Goal: Information Seeking & Learning: Check status

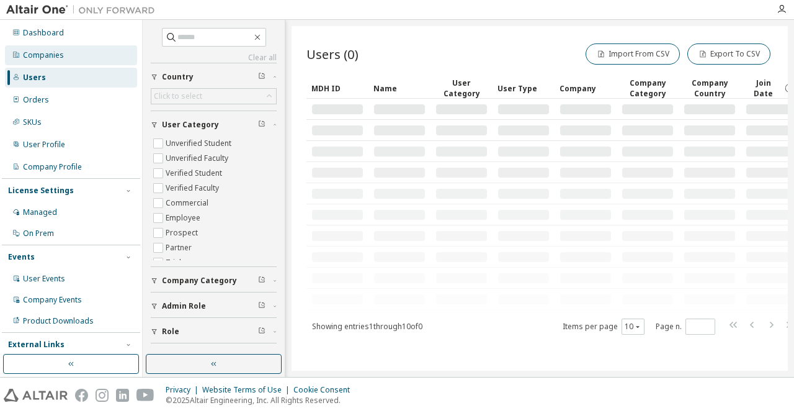
click at [50, 56] on div "Companies" at bounding box center [43, 55] width 41 height 10
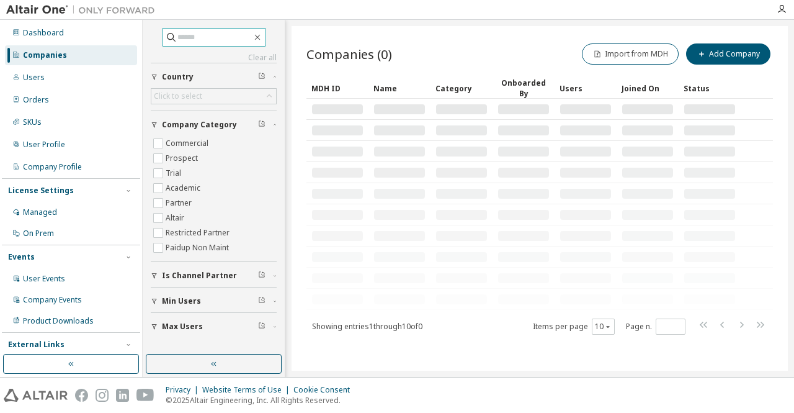
click at [220, 32] on input "text" at bounding box center [214, 37] width 74 height 12
type input "*******"
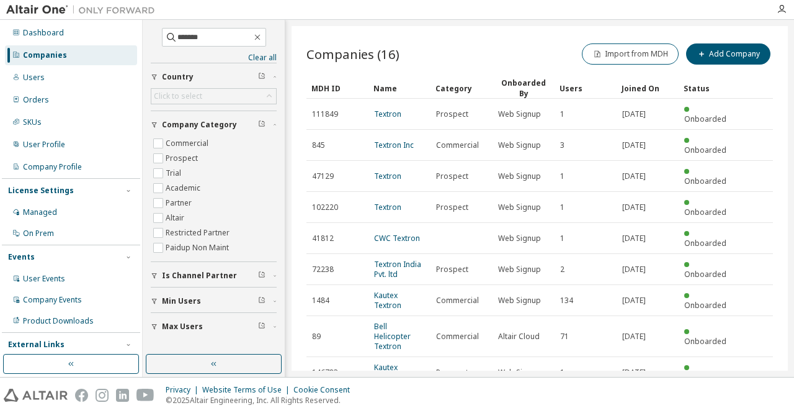
click at [408, 393] on link "Textron Global Tech. Centre Pvt. Ltd." at bounding box center [396, 413] width 44 height 40
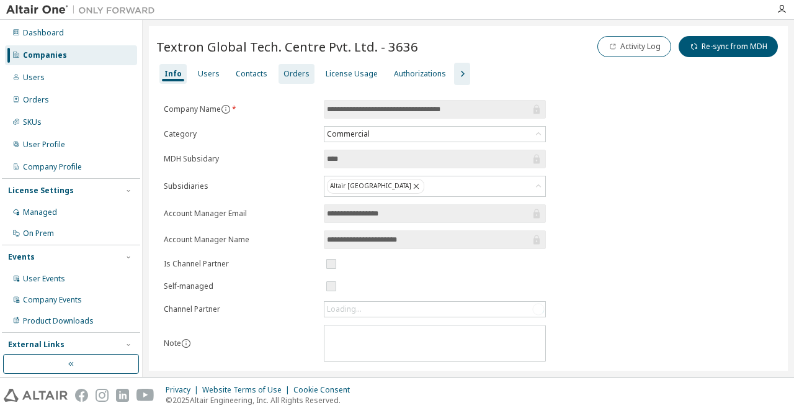
click at [298, 76] on div "Orders" at bounding box center [297, 74] width 26 height 10
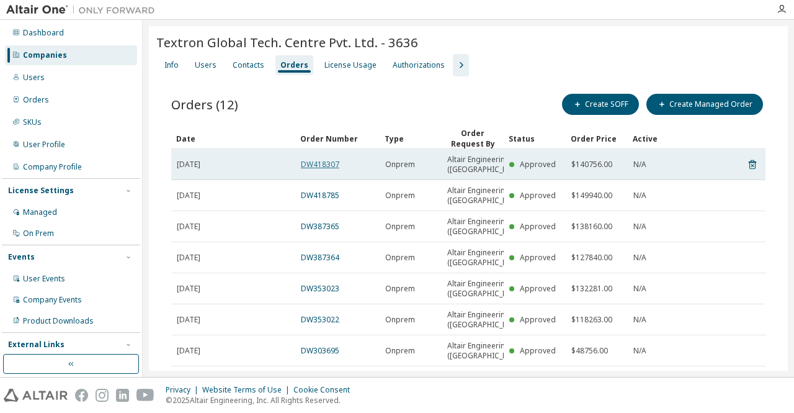
click at [321, 168] on link "DW418307" at bounding box center [320, 164] width 38 height 11
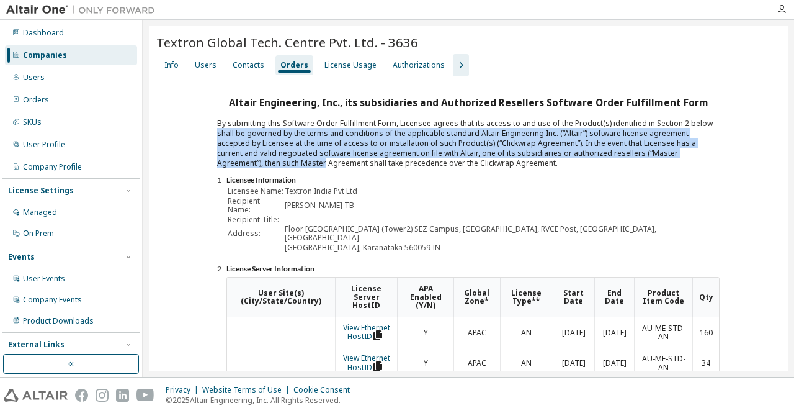
drag, startPoint x: 792, startPoint y: 116, endPoint x: 794, endPoint y: 155, distance: 39.1
click at [794, 155] on div "Textron Global Tech. Centre Pvt. Ltd. - 3636 Clear Load Save Save As Field Oper…" at bounding box center [468, 198] width 651 height 357
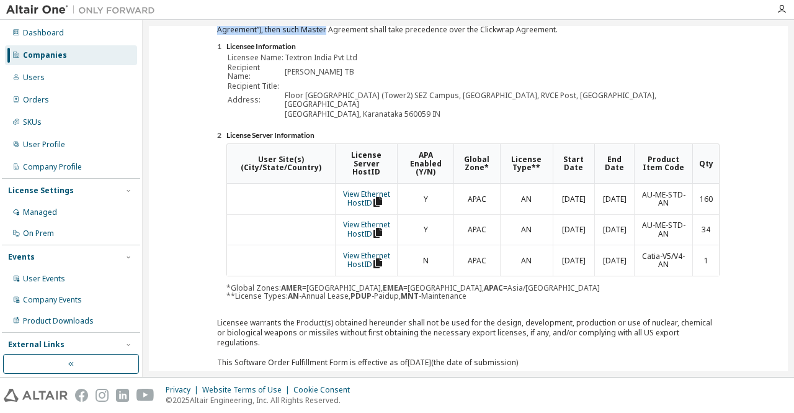
scroll to position [136, 0]
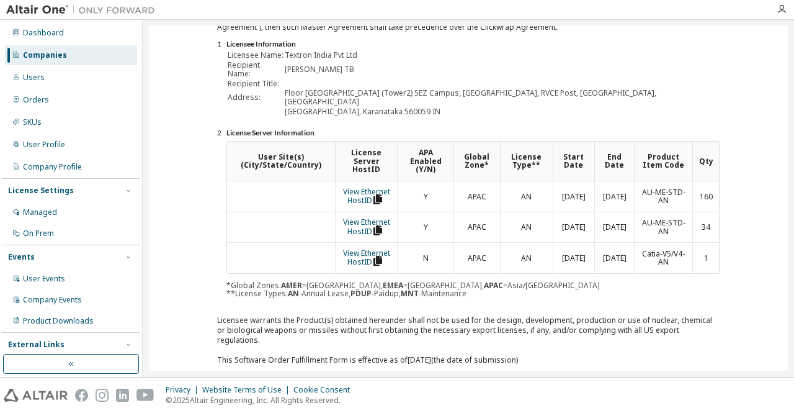
scroll to position [142, 0]
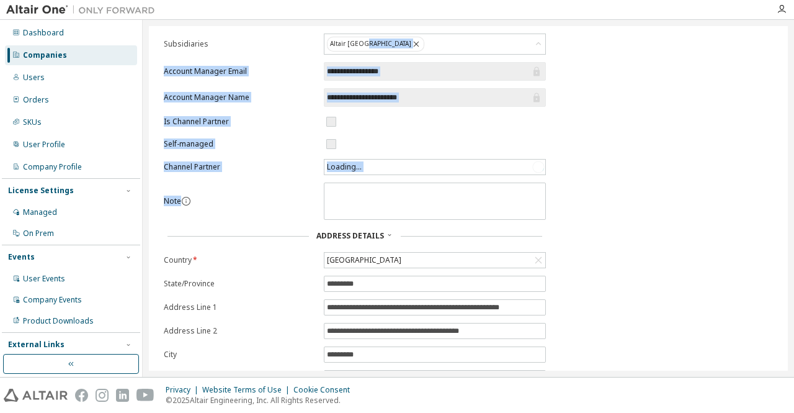
drag, startPoint x: 774, startPoint y: 199, endPoint x: 794, endPoint y: 40, distance: 160.6
click at [794, 40] on div "**********" at bounding box center [468, 198] width 651 height 357
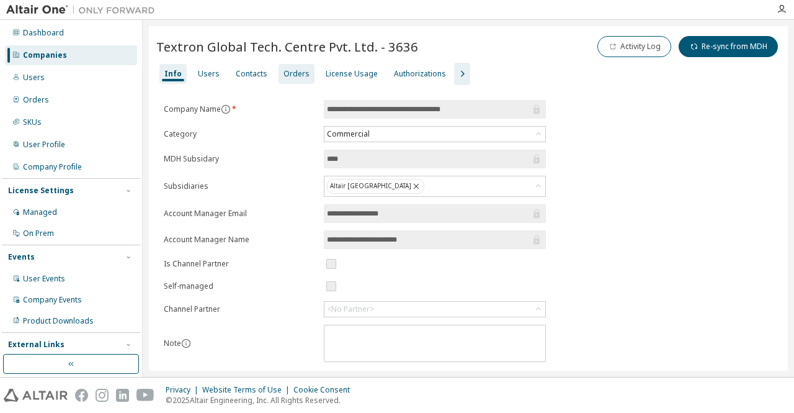
click at [299, 73] on div "Orders" at bounding box center [297, 74] width 26 height 10
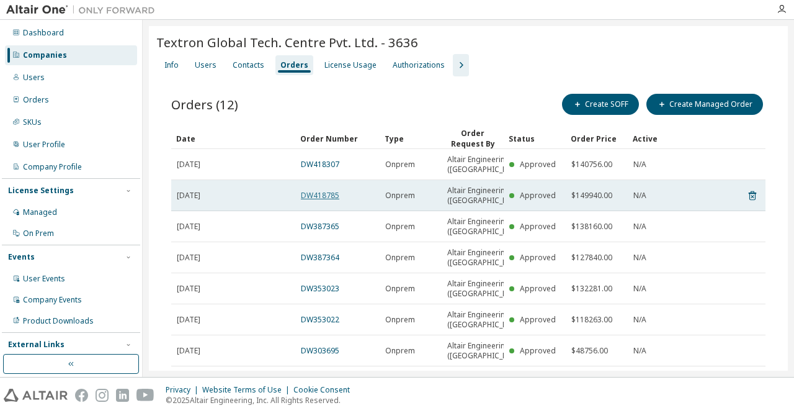
click at [323, 200] on link "DW418785" at bounding box center [320, 195] width 38 height 11
